Goal: Obtain resource: Download file/media

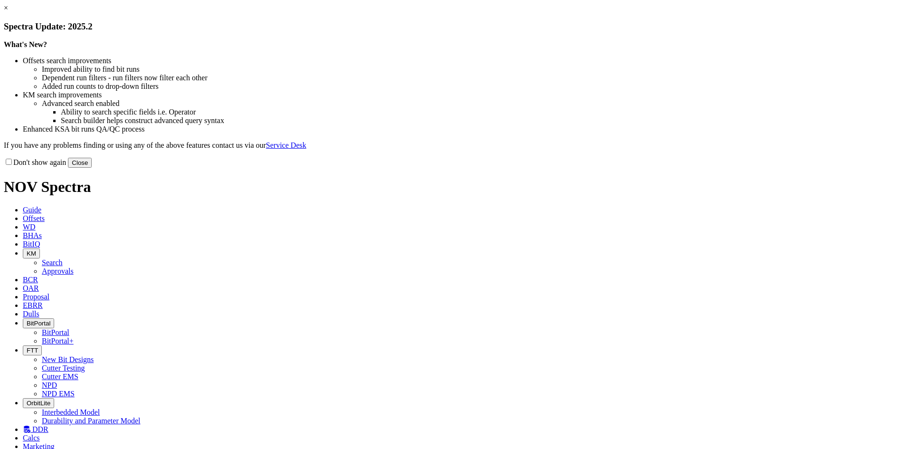
click at [92, 168] on button "Close" at bounding box center [80, 163] width 24 height 10
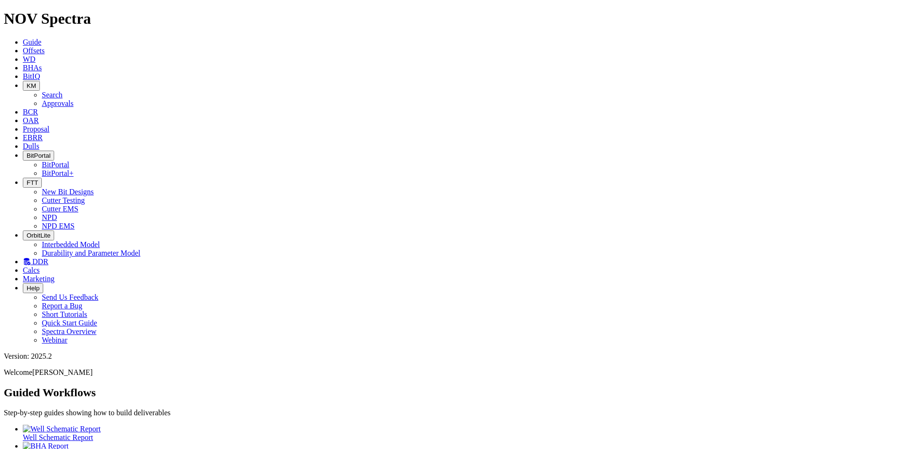
click at [23, 142] on icon at bounding box center [23, 146] width 0 height 8
click at [43, 134] on span "EBRR" at bounding box center [33, 138] width 20 height 8
click at [39, 116] on span "OAR" at bounding box center [31, 120] width 16 height 8
click at [27, 82] on icon "button" at bounding box center [27, 85] width 0 height 7
click at [63, 91] on link "Search" at bounding box center [52, 95] width 21 height 8
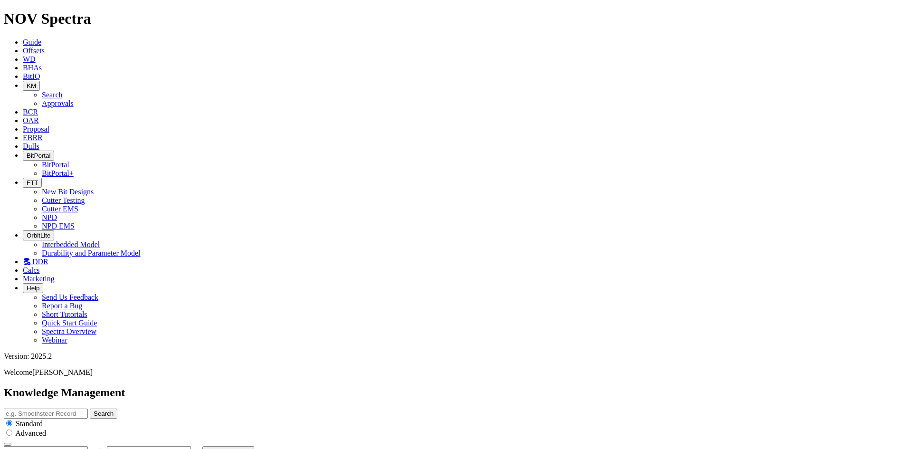
click at [97, 449] on button "button" at bounding box center [94, 453] width 8 height 3
type input "[DATE]"
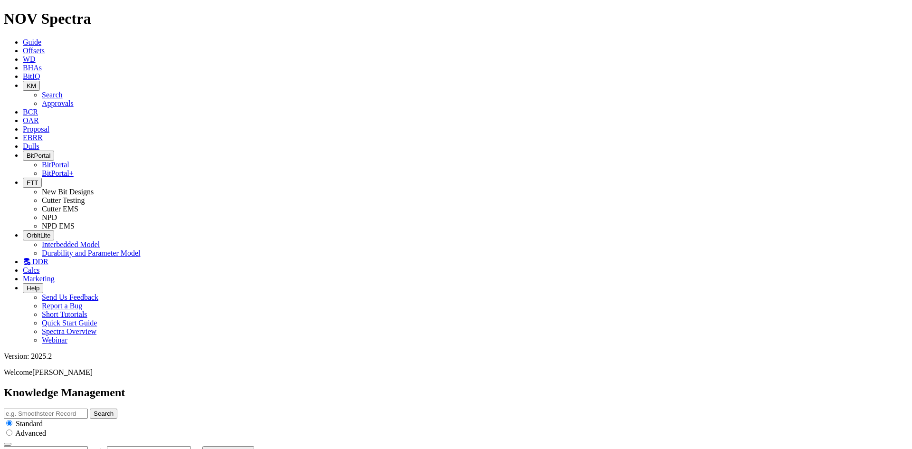
scroll to position [552, 0]
